Goal: Transaction & Acquisition: Purchase product/service

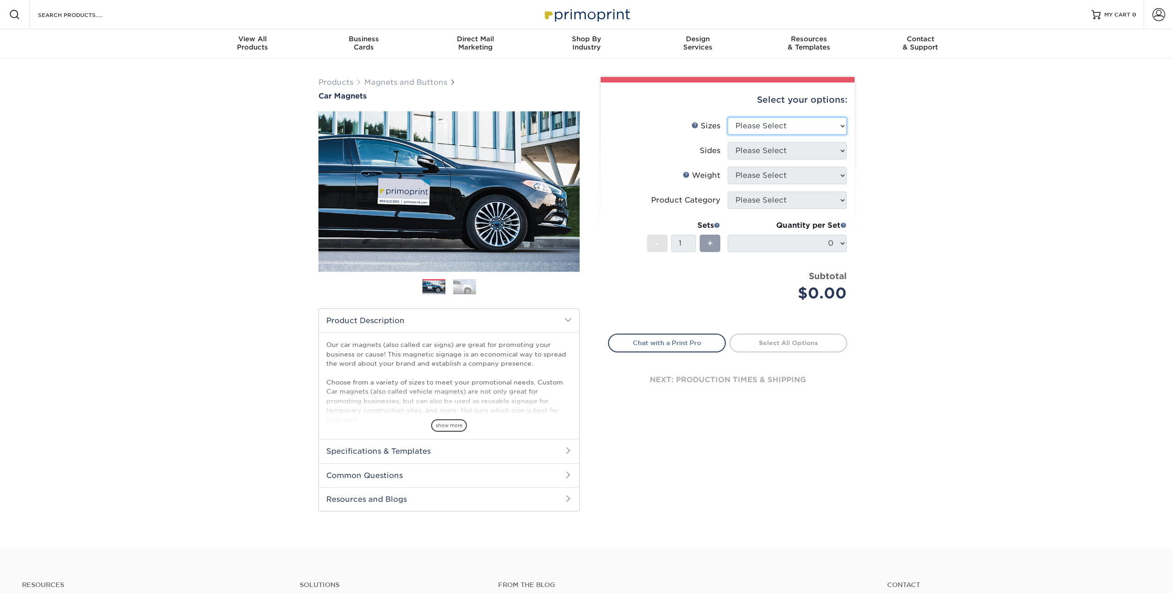
click at [842, 123] on select "Please Select 9" x 12" 9" x 18" 12" x 18" 12" x 24" 18" x 18" 18" x 24" 18" x 3…" at bounding box center [787, 125] width 119 height 17
select select "18.00x24.00"
click at [728, 117] on select "Please Select 9" x 12" 9" x 18" 12" x 18" 12" x 24" 18" x 18" 18" x 24" 18" x 3…" at bounding box center [787, 125] width 119 height 17
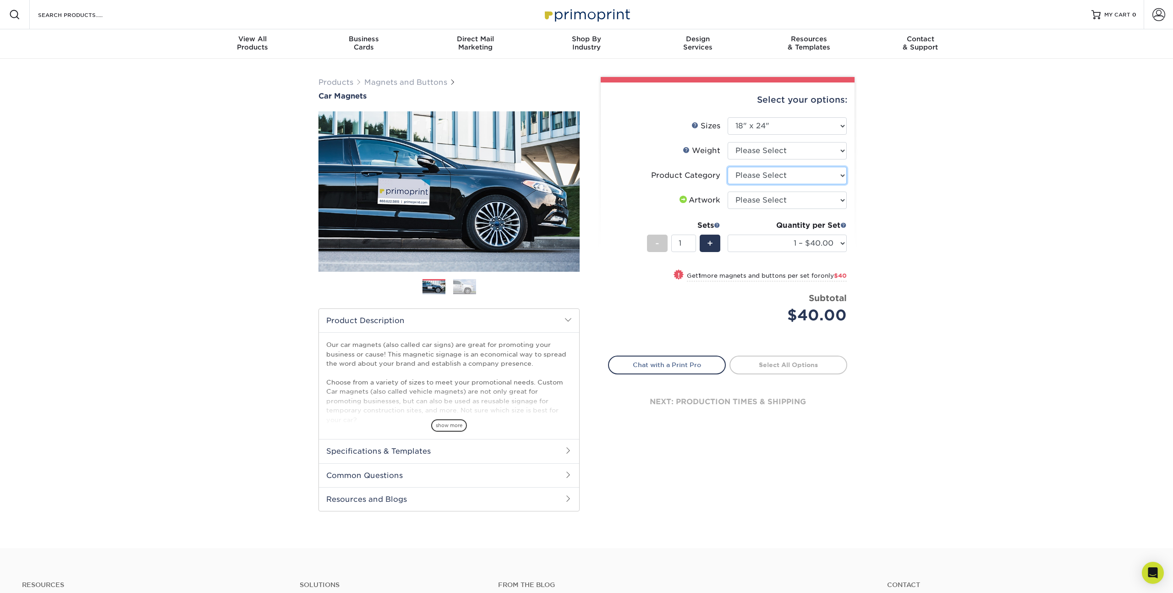
click at [841, 176] on select "Please Select Car Magnets" at bounding box center [787, 175] width 119 height 17
select select "48f17320-c7c2-4f0d-b371-c8050bb445b2"
click at [728, 167] on select "Please Select Car Magnets" at bounding box center [787, 175] width 119 height 17
click at [841, 200] on select "Please Select I will upload files I need a design - $50" at bounding box center [787, 200] width 119 height 17
select select "design"
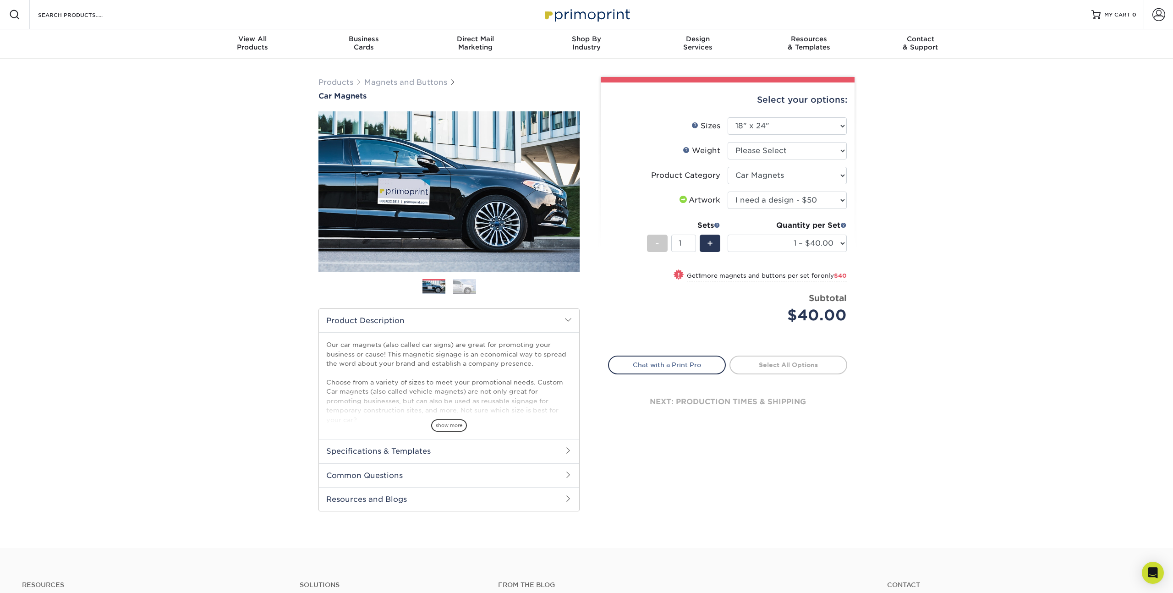
click at [728, 192] on select "Please Select I will upload files I need a design - $50" at bounding box center [787, 200] width 119 height 17
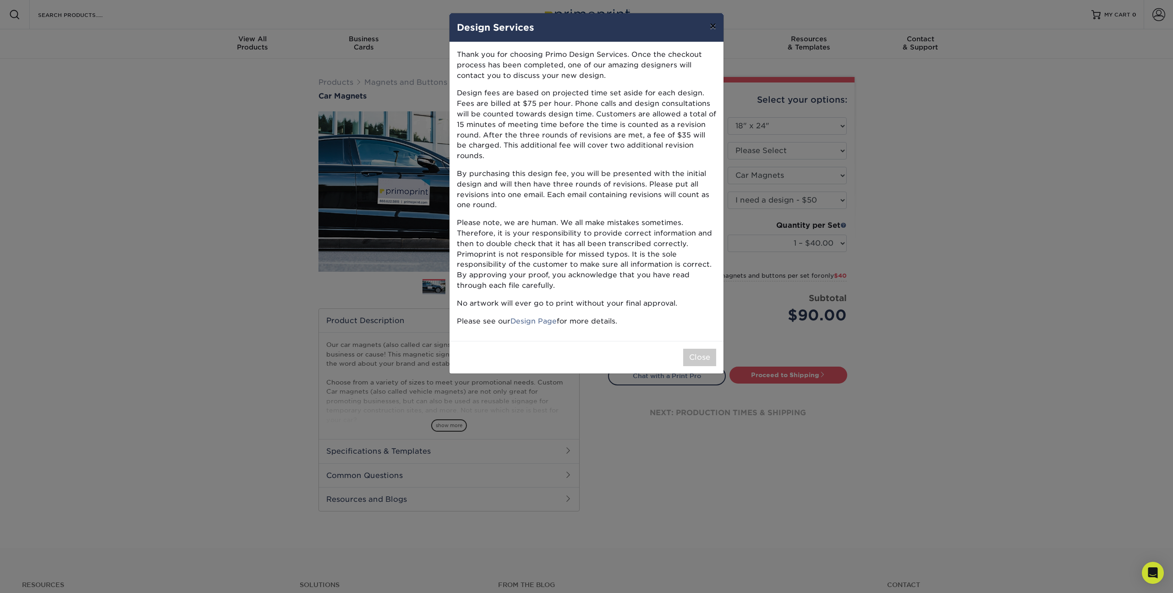
click at [710, 26] on button "×" at bounding box center [713, 26] width 21 height 26
